Goal: Task Accomplishment & Management: Manage account settings

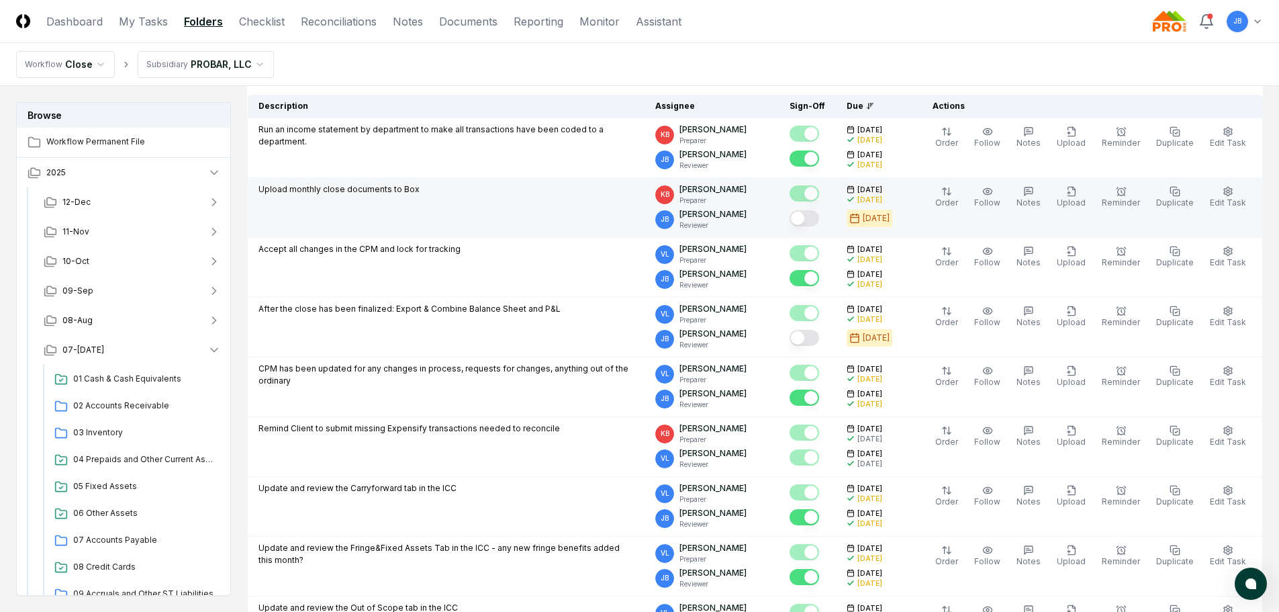
scroll to position [465, 0]
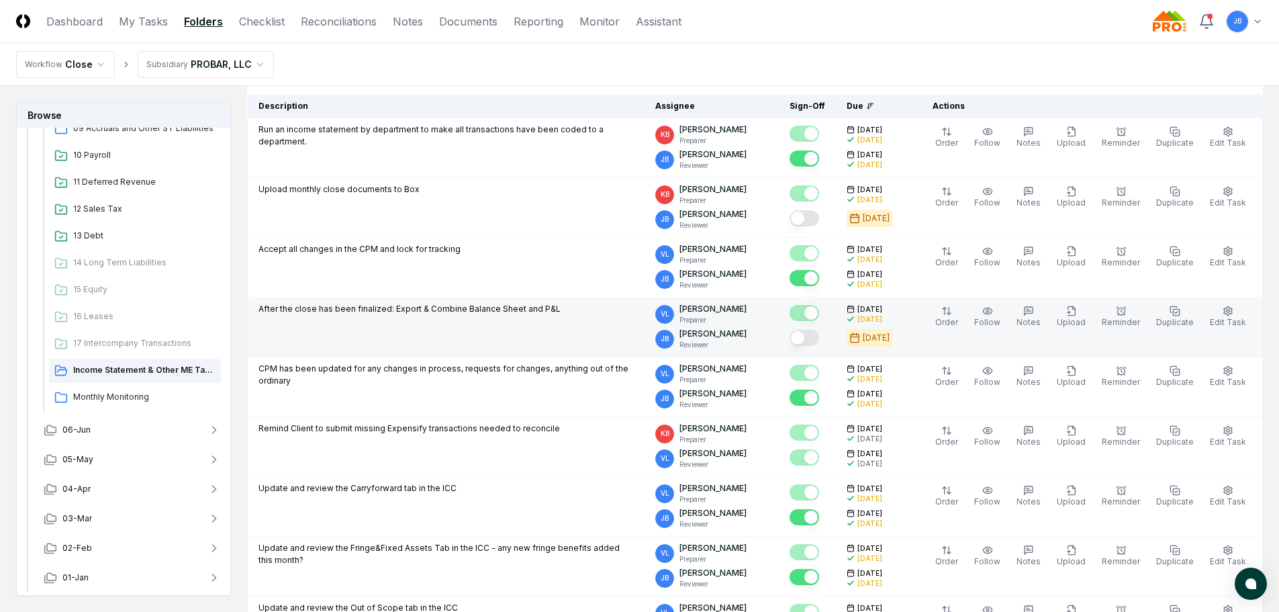
drag, startPoint x: 812, startPoint y: 340, endPoint x: 819, endPoint y: 329, distance: 13.2
click at [813, 340] on button "Mark complete" at bounding box center [805, 338] width 30 height 16
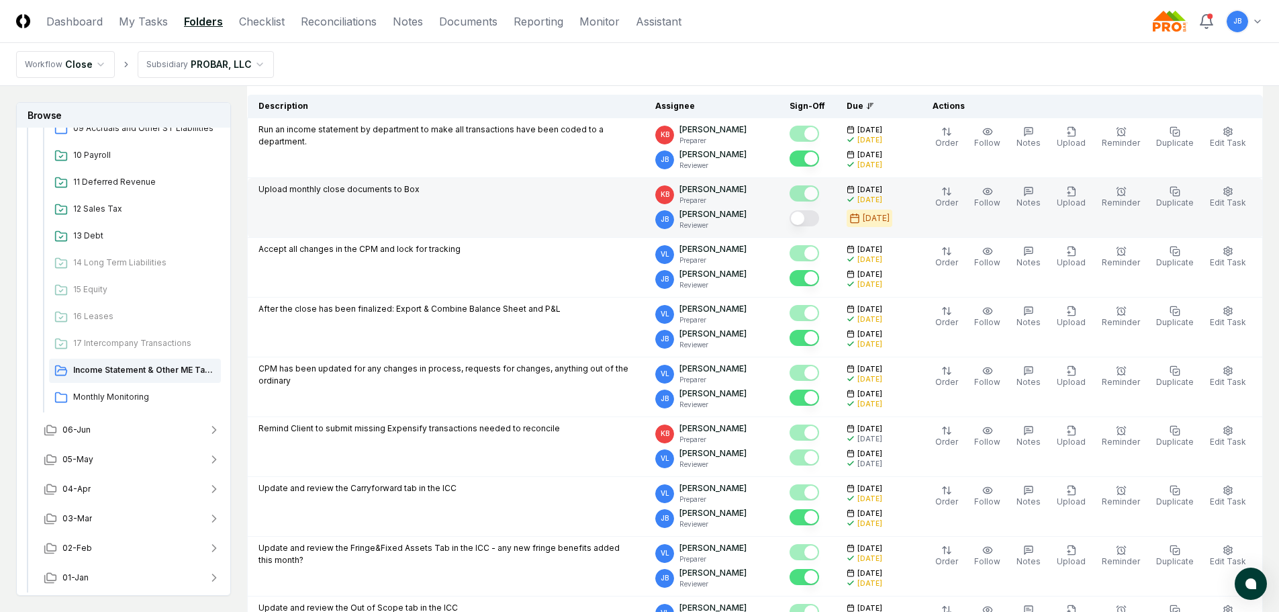
click at [809, 219] on button "Mark complete" at bounding box center [805, 218] width 30 height 16
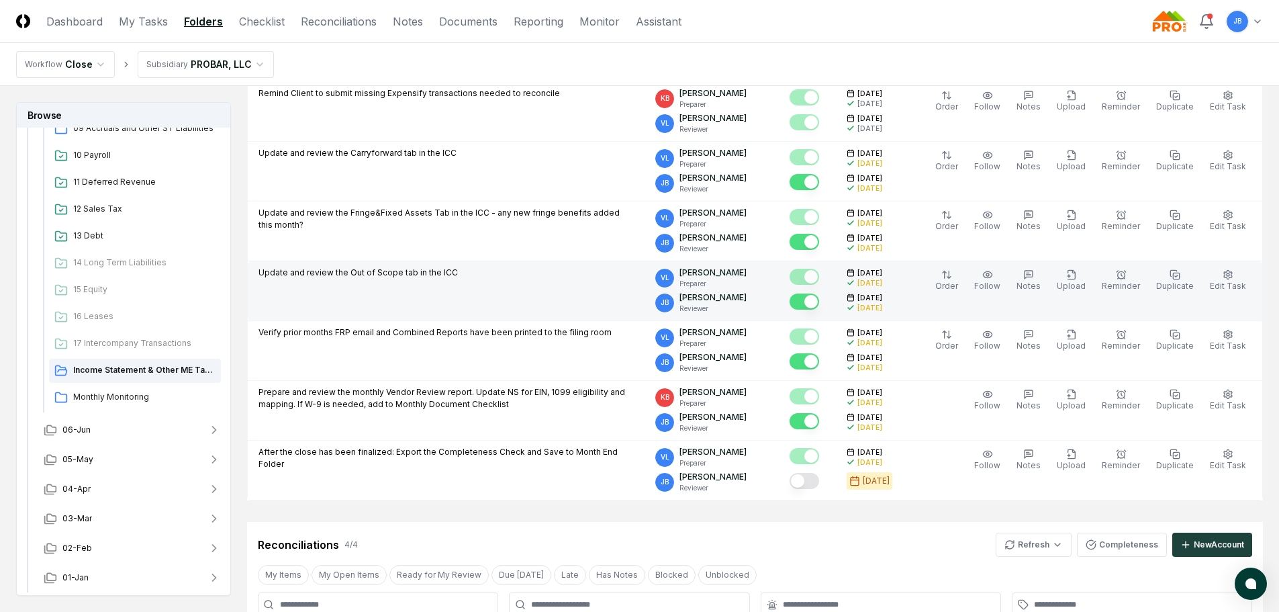
scroll to position [470, 0]
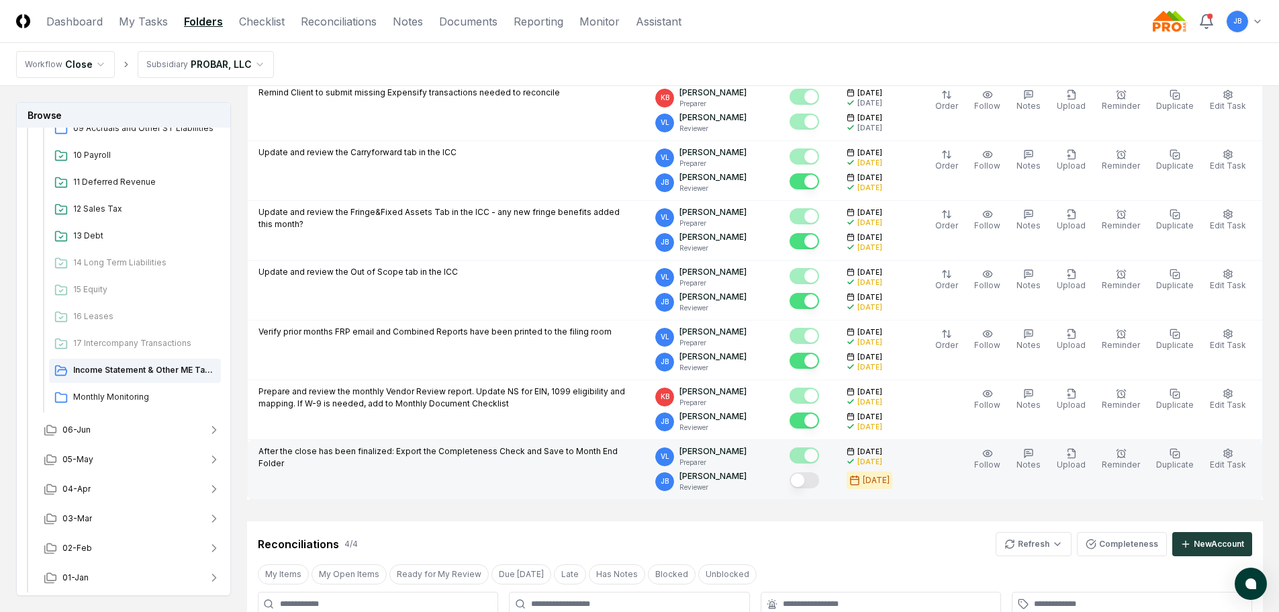
click at [819, 486] on button "Mark complete" at bounding box center [805, 480] width 30 height 16
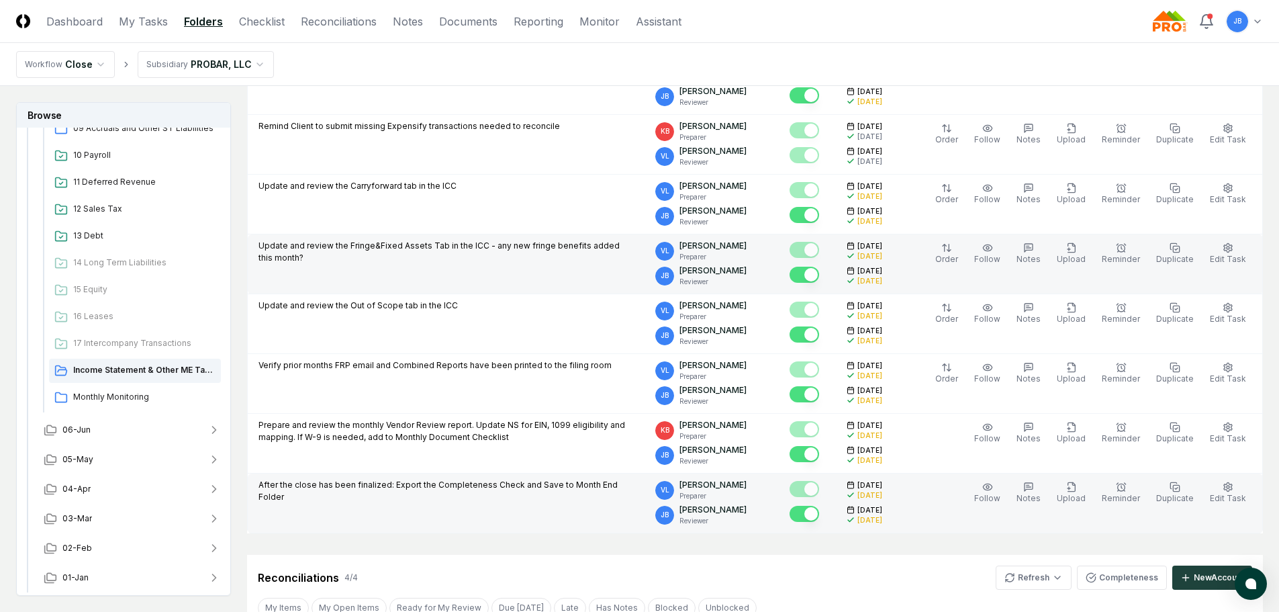
scroll to position [0, 0]
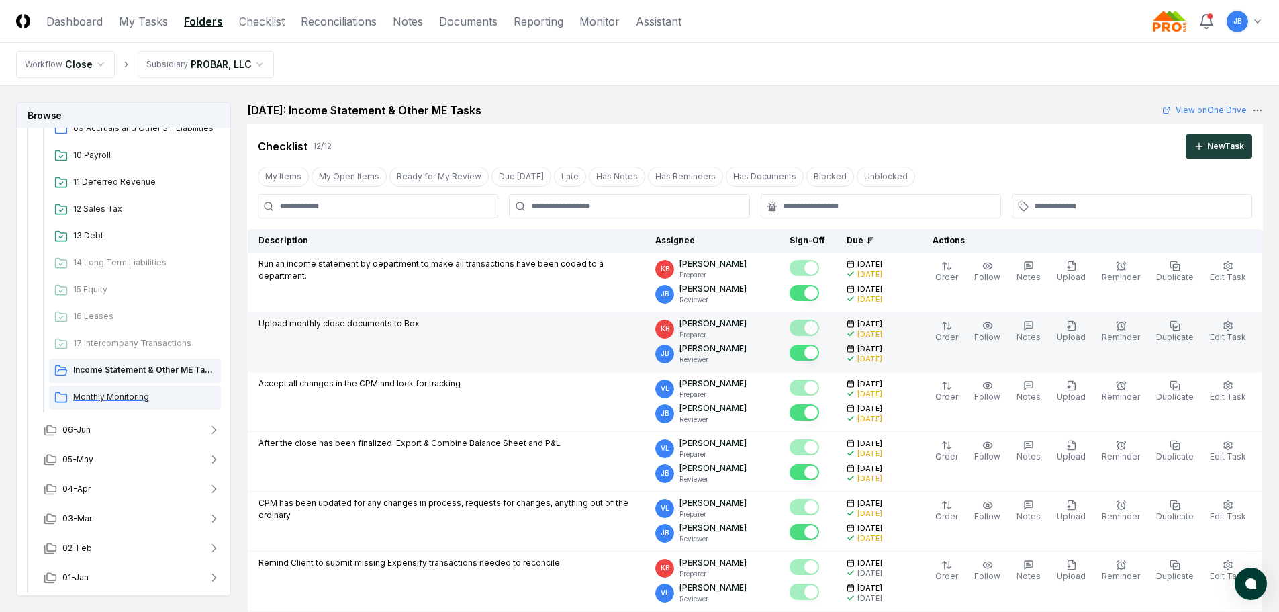
click at [101, 398] on span "Monthly Monitoring" at bounding box center [144, 397] width 142 height 12
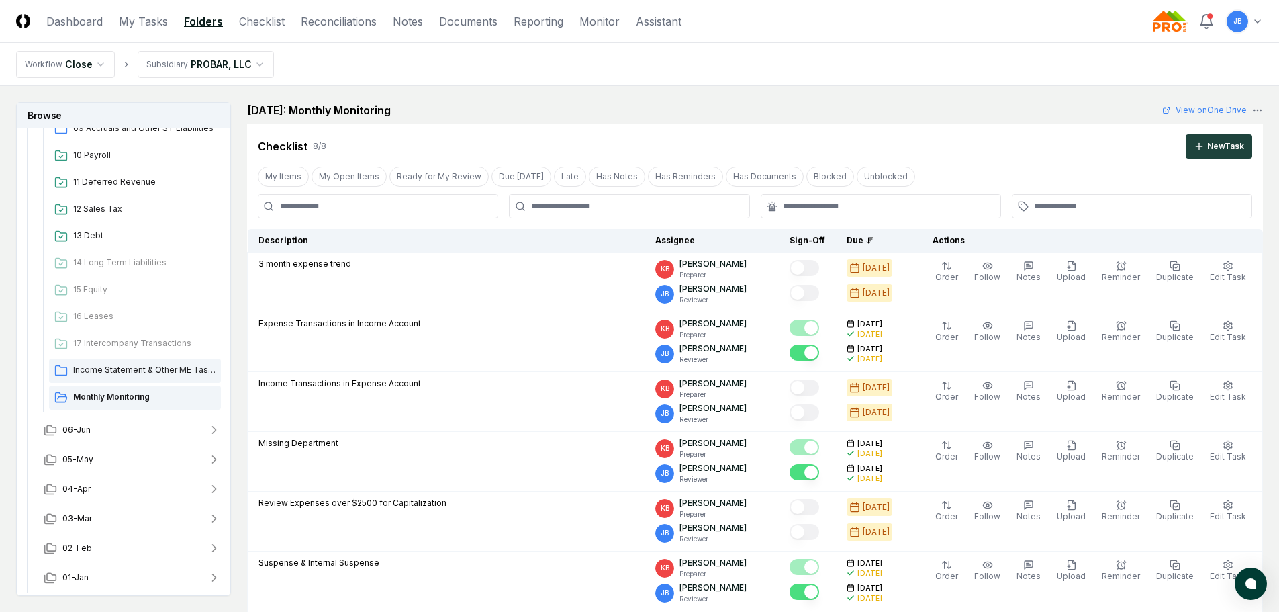
click at [111, 365] on span "Income Statement & Other ME Tasks" at bounding box center [144, 370] width 142 height 12
